Goal: Transaction & Acquisition: Purchase product/service

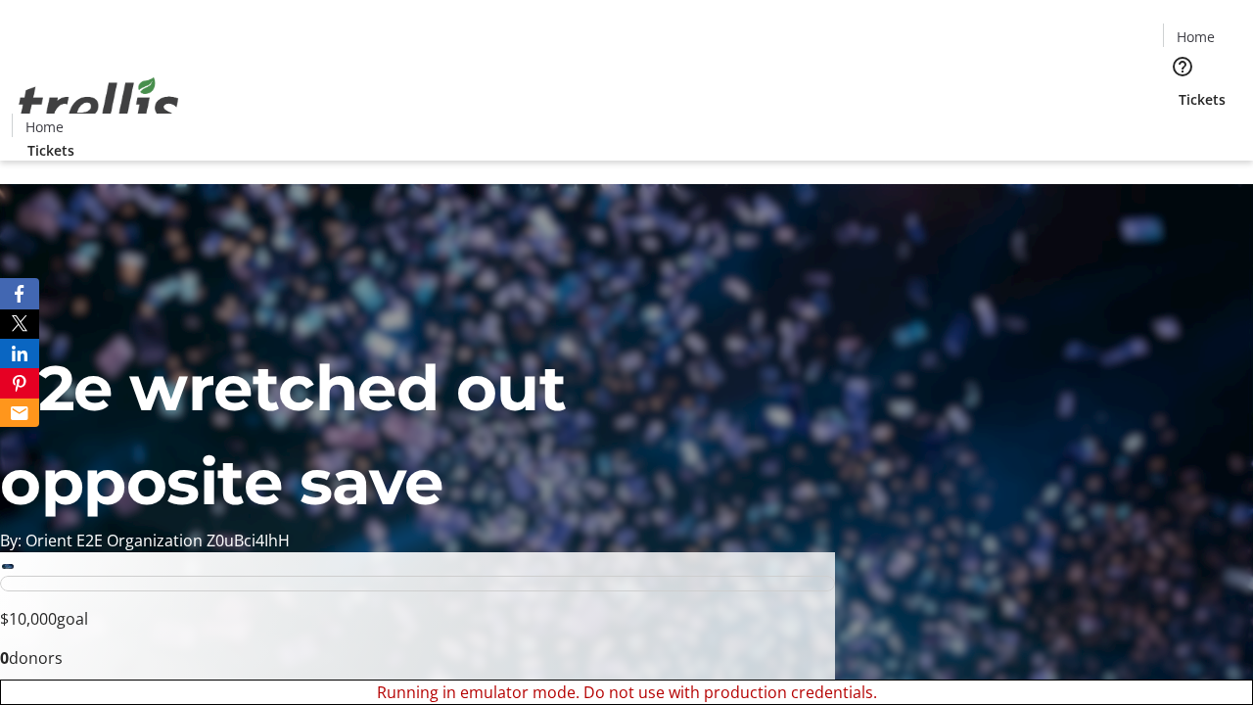
click at [1197, 29] on span "Sign Up" at bounding box center [1205, 27] width 57 height 23
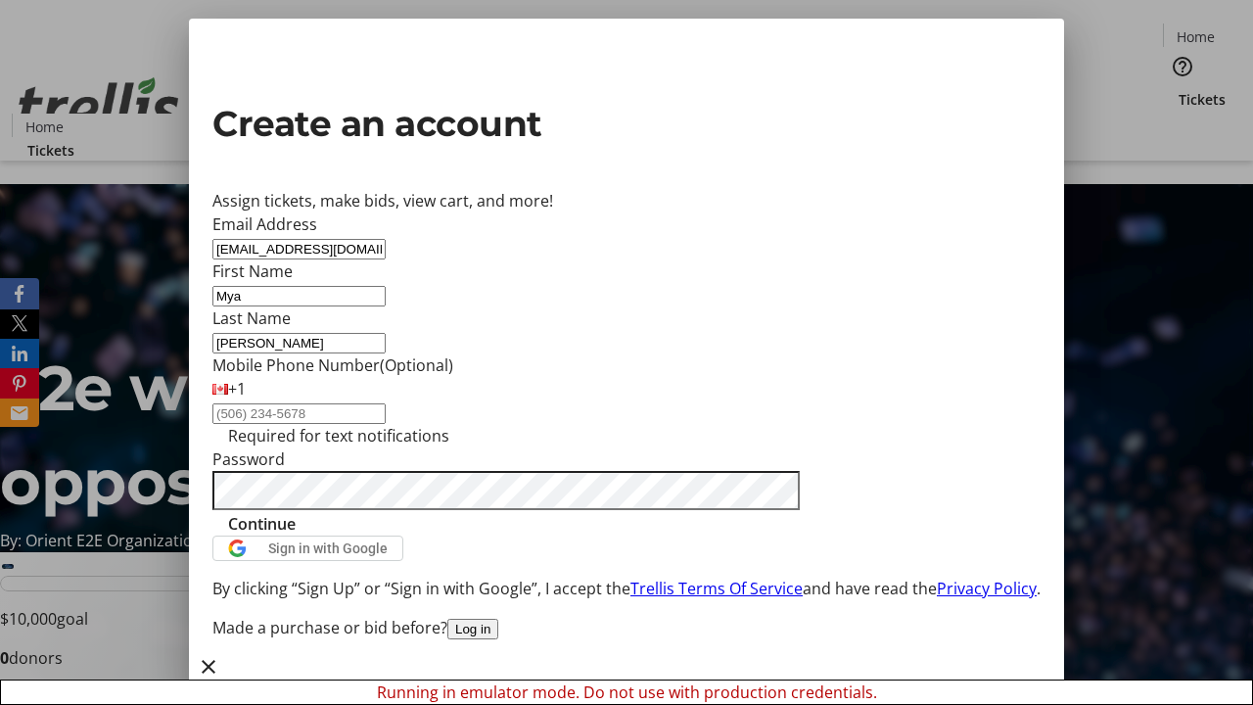
click at [296, 536] on span "Continue" at bounding box center [262, 523] width 68 height 23
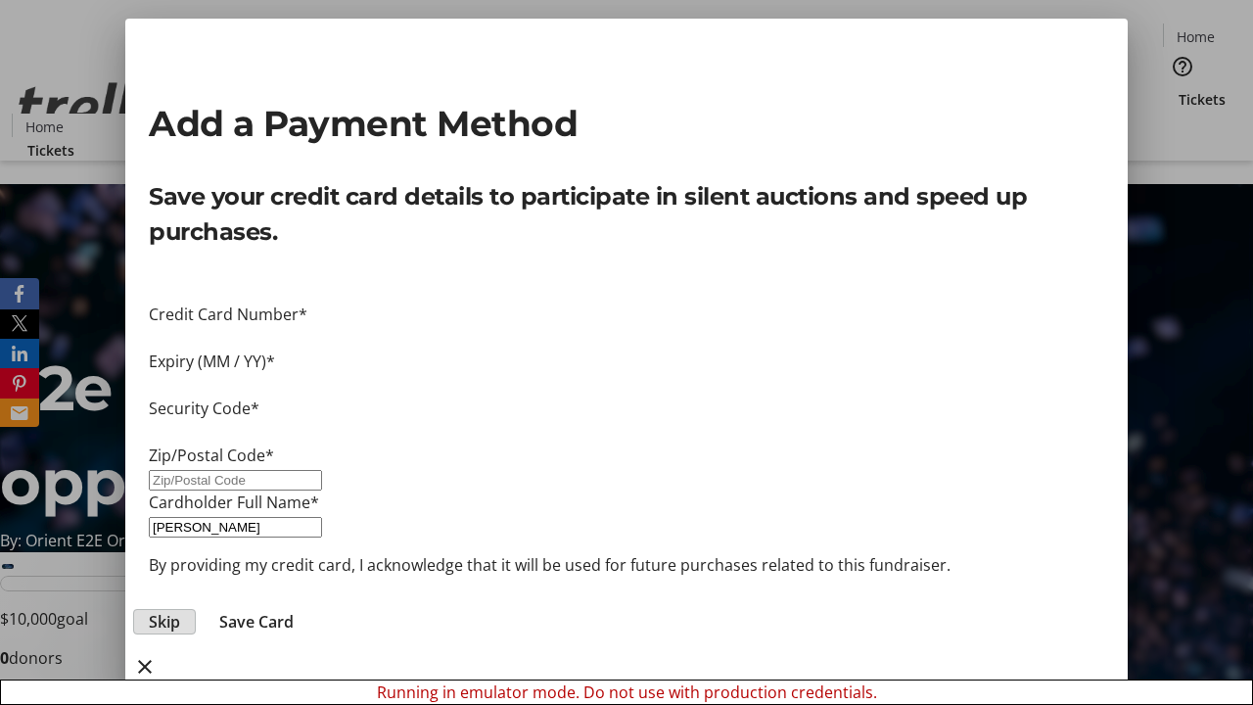
click at [180, 610] on span "Skip" at bounding box center [164, 621] width 31 height 23
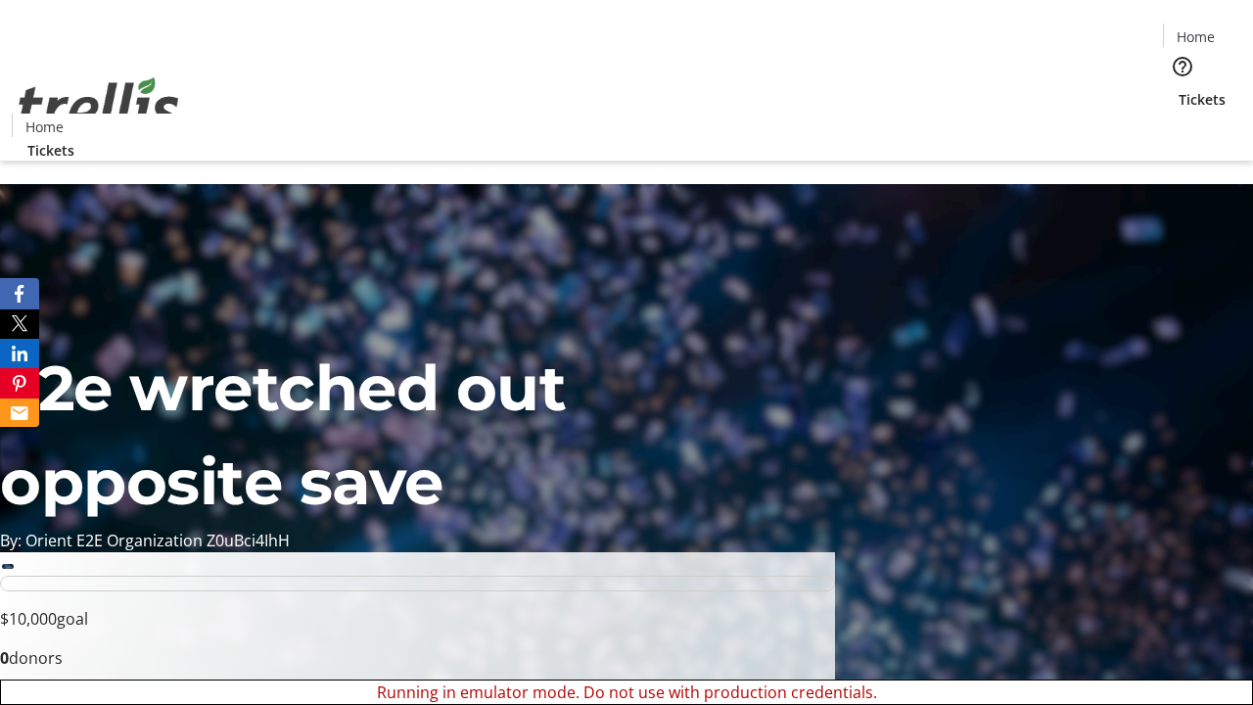
click at [1179, 89] on span "Tickets" at bounding box center [1202, 99] width 47 height 21
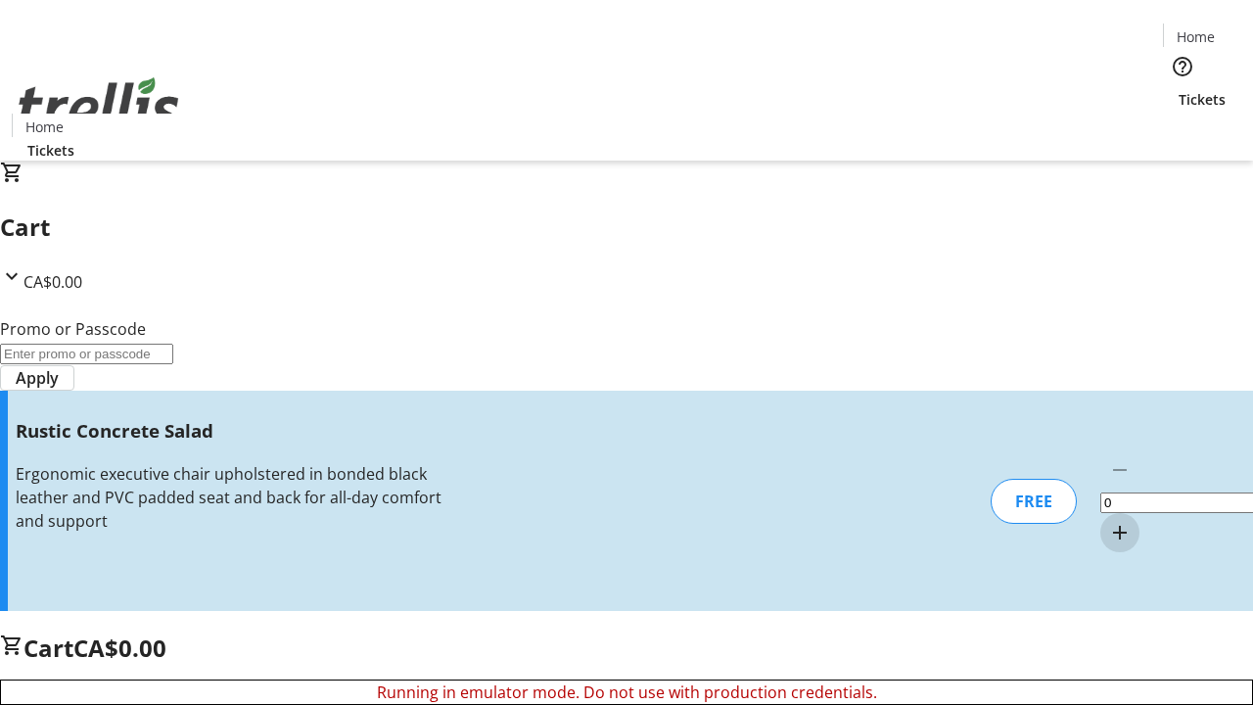
click at [1108, 521] on mat-icon "Increment by one" at bounding box center [1119, 532] width 23 height 23
type input "1"
